Goal: Register for event/course

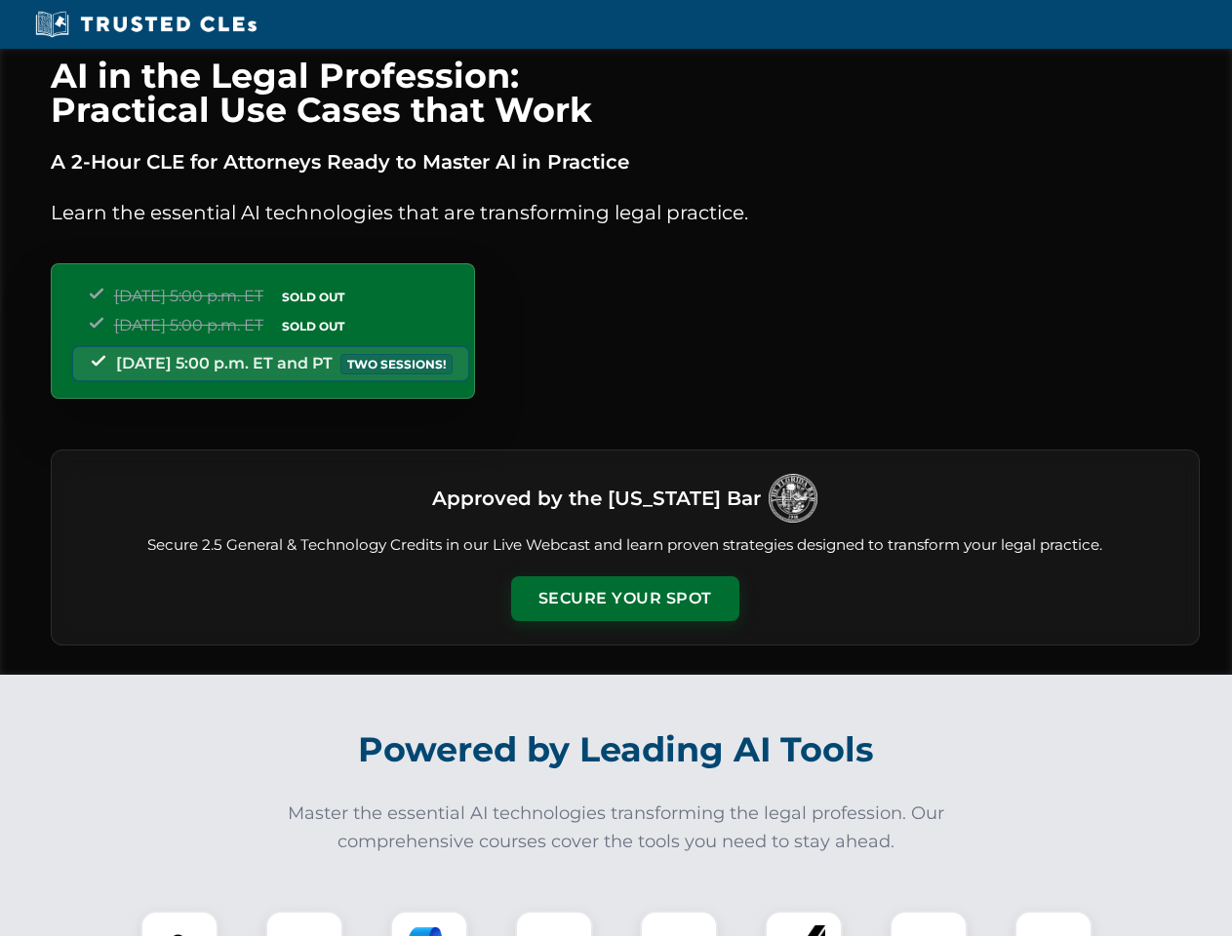
click at [624, 599] on button "Secure Your Spot" at bounding box center [625, 599] width 228 height 45
click at [179, 924] on img at bounding box center [179, 950] width 57 height 57
